Goal: Transaction & Acquisition: Purchase product/service

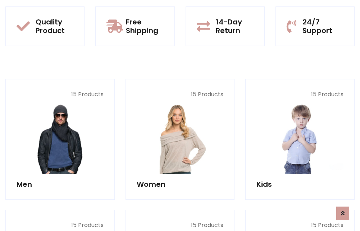
scroll to position [623, 0]
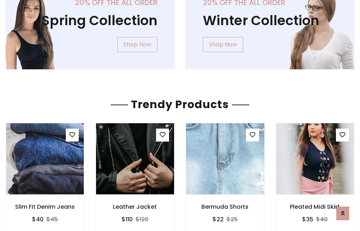
click at [225, 159] on img at bounding box center [225, 159] width 94 height 173
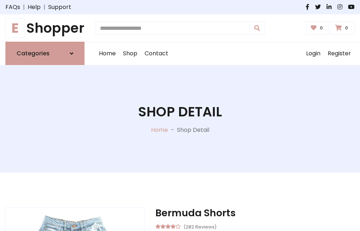
click at [45, 28] on h1 "E Shopper" at bounding box center [44, 28] width 79 height 16
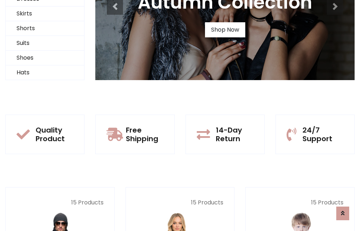
scroll to position [69, 0]
